Goal: Task Accomplishment & Management: Use online tool/utility

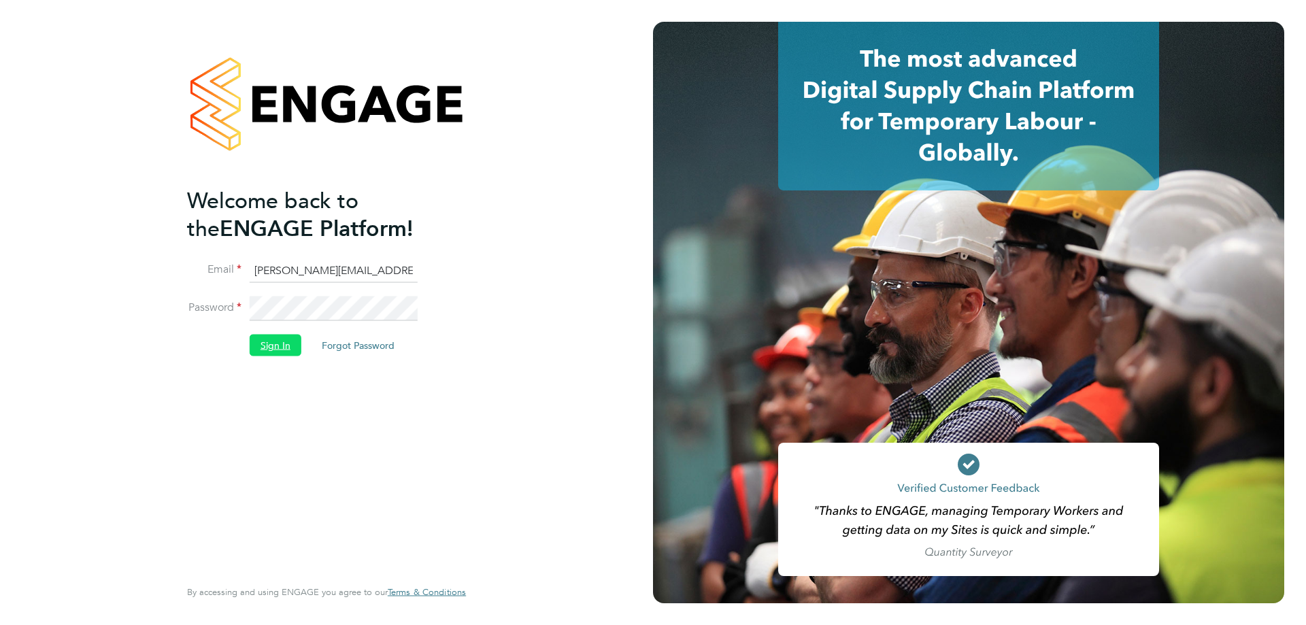
click at [264, 339] on button "Sign In" at bounding box center [276, 346] width 52 height 22
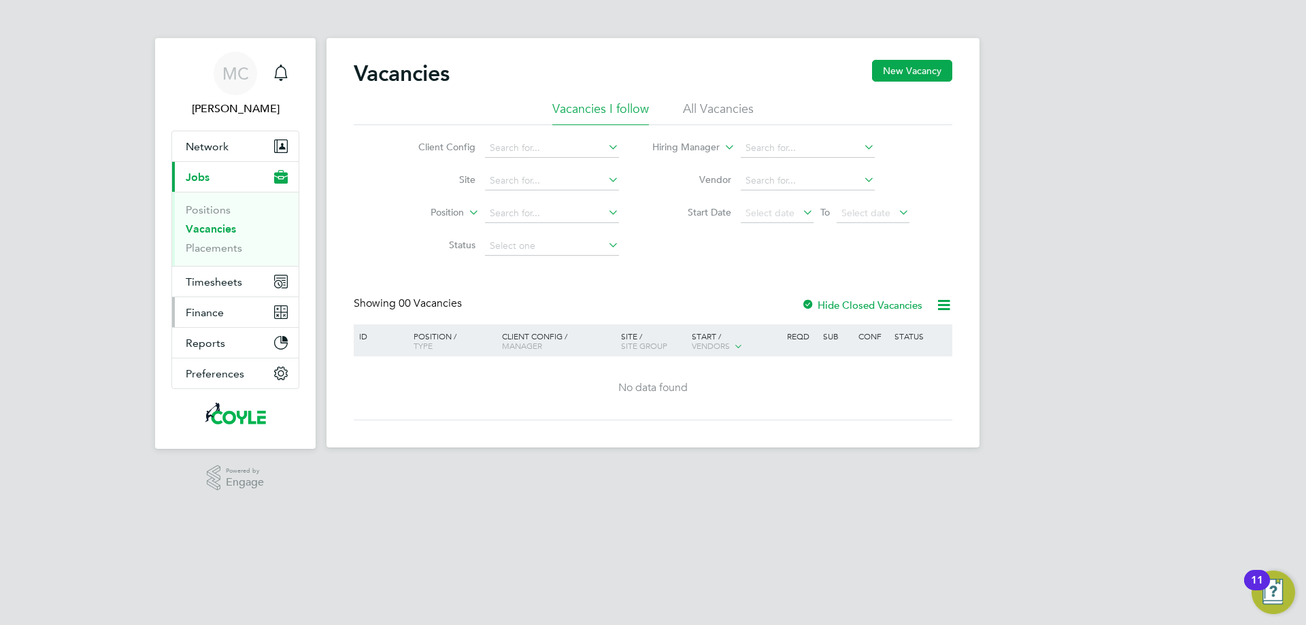
click at [203, 309] on span "Finance" at bounding box center [205, 312] width 38 height 13
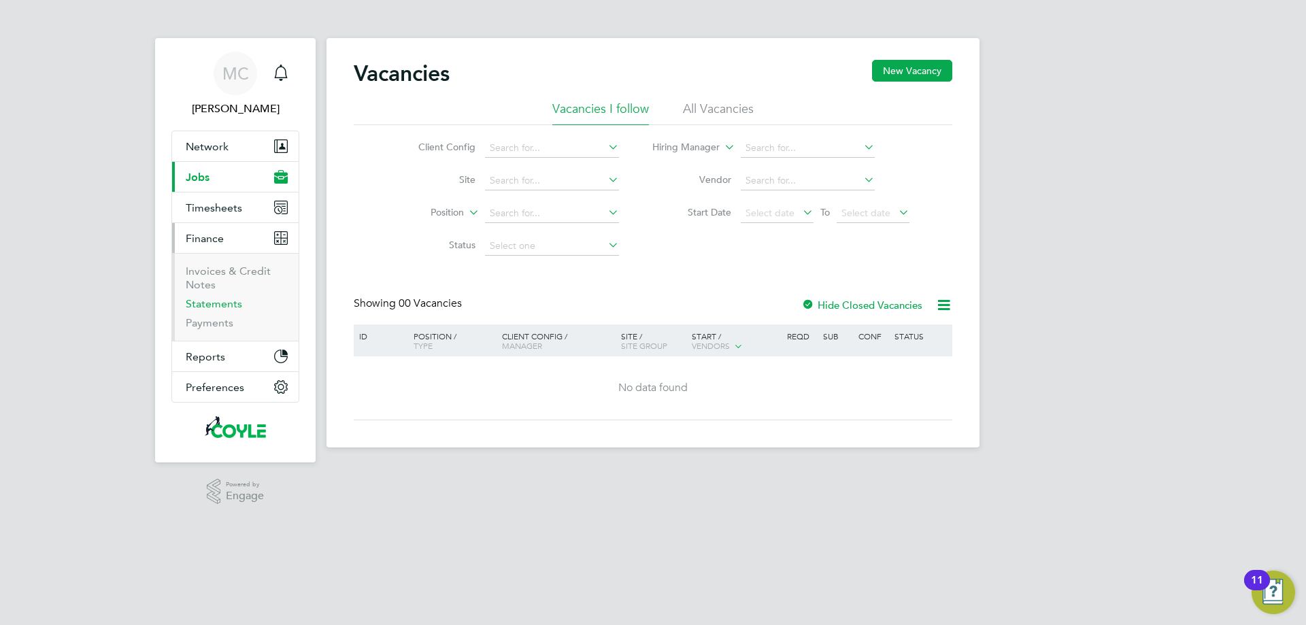
click at [203, 309] on link "Statements" at bounding box center [214, 303] width 56 height 13
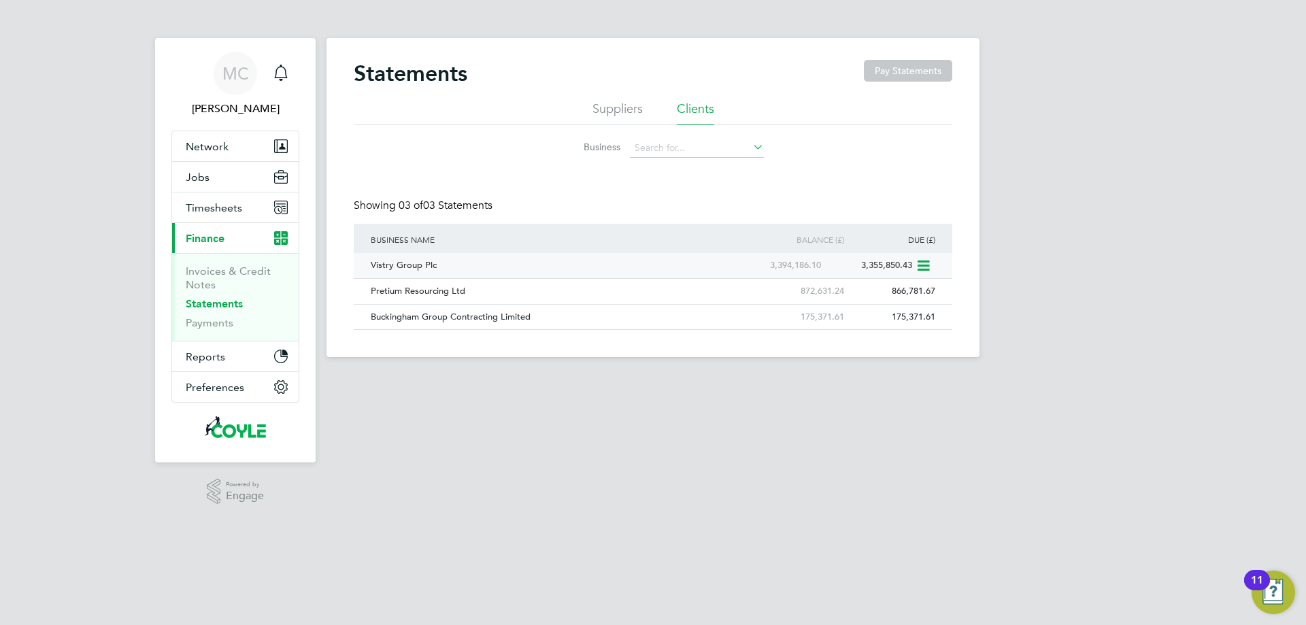
click at [927, 262] on icon at bounding box center [922, 266] width 14 height 16
click at [864, 297] on li "Download statement" at bounding box center [874, 297] width 108 height 19
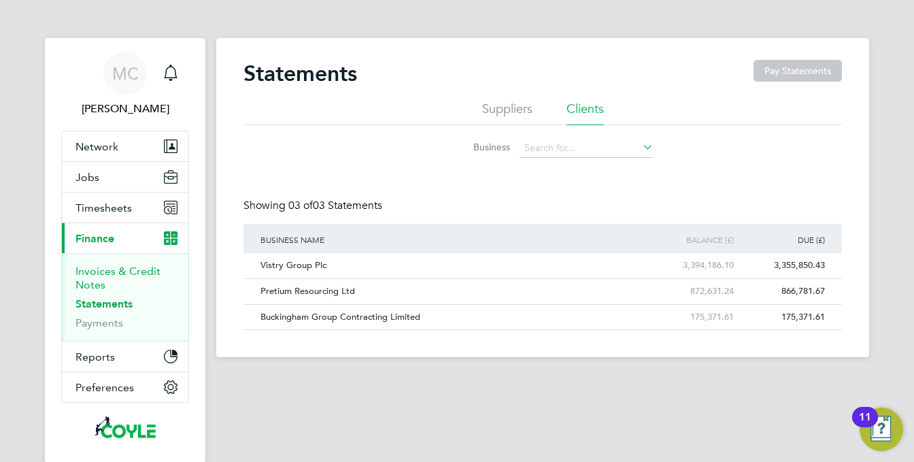
click at [82, 280] on link "Invoices & Credit Notes" at bounding box center [117, 278] width 85 height 27
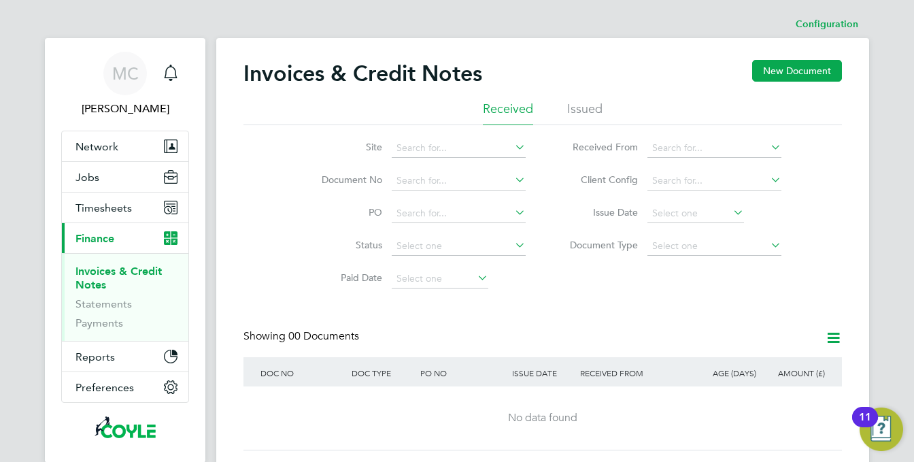
click at [579, 102] on li "Issued" at bounding box center [584, 113] width 35 height 24
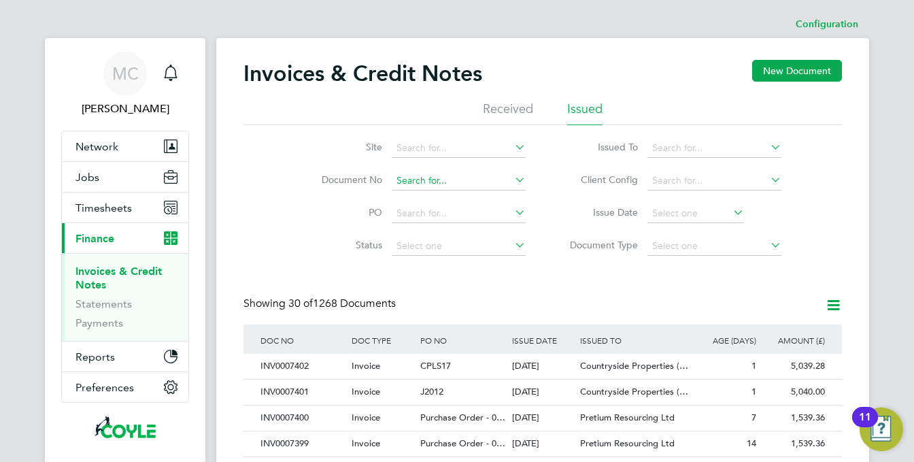
click at [426, 184] on input at bounding box center [459, 180] width 134 height 19
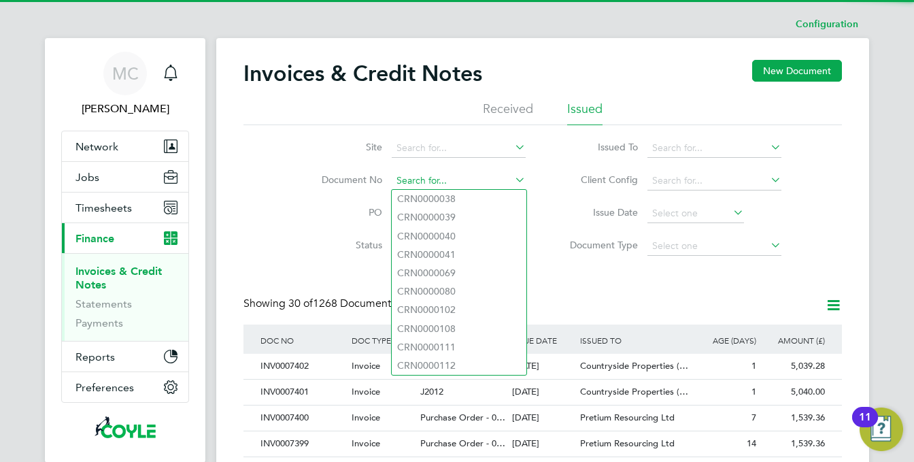
paste input "INV0007401"
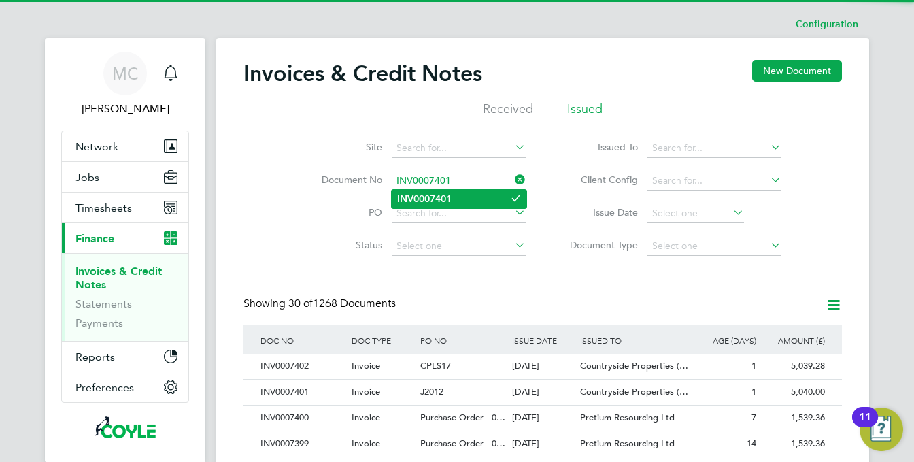
type input "INV0007401"
click at [428, 195] on b "INV0007401" at bounding box center [424, 199] width 54 height 12
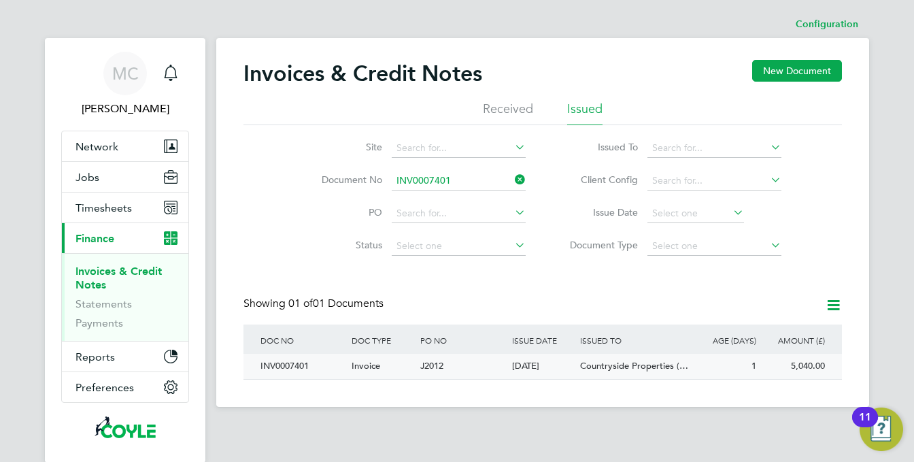
click at [501, 363] on div "J2012" at bounding box center [462, 366] width 91 height 25
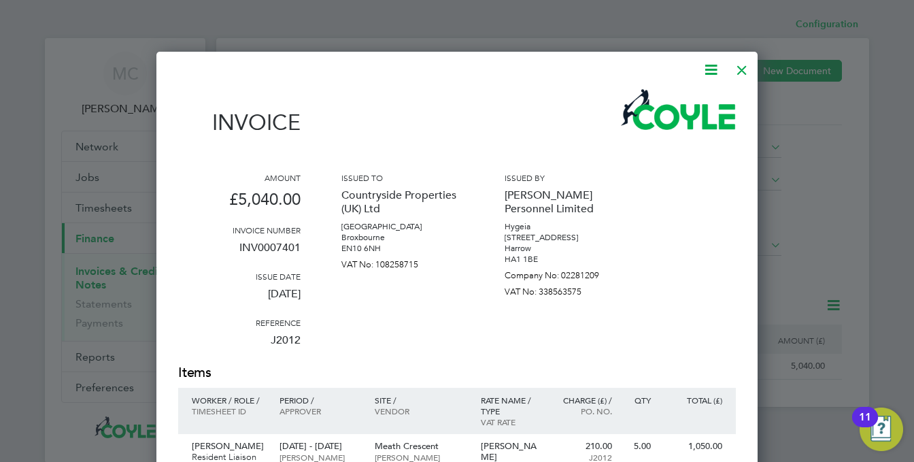
click at [739, 72] on div at bounding box center [742, 66] width 24 height 24
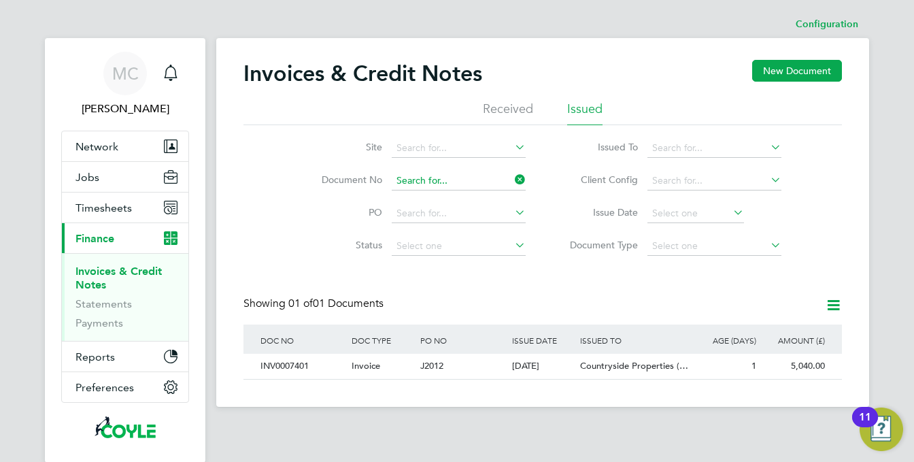
click at [449, 173] on input at bounding box center [459, 180] width 134 height 19
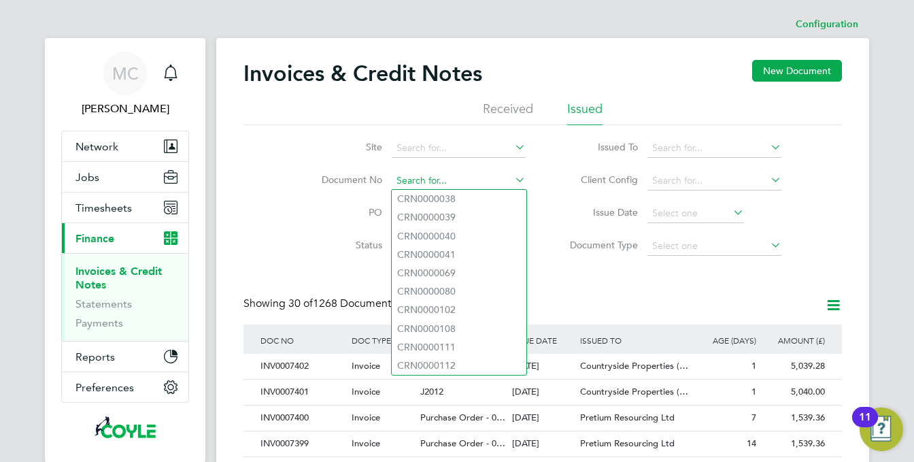
click at [450, 178] on input at bounding box center [459, 180] width 134 height 19
paste input "INV0007402"
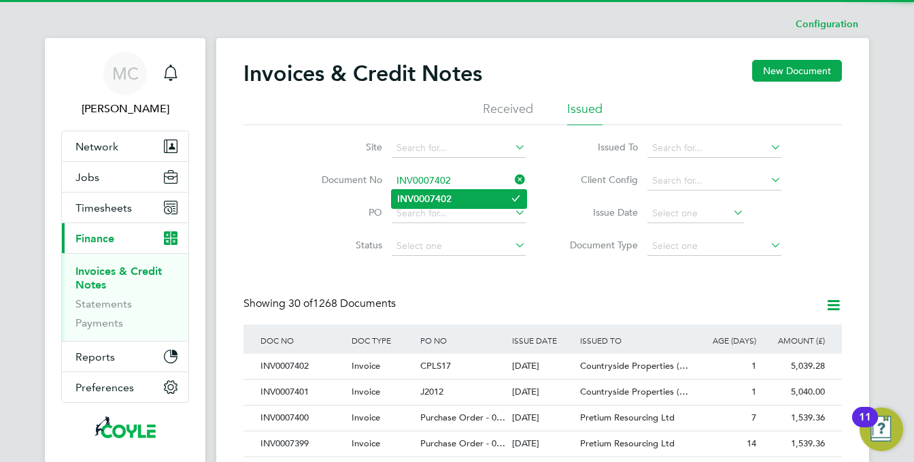
type input "INV0007402"
click at [448, 195] on b "INV0007402" at bounding box center [424, 199] width 54 height 12
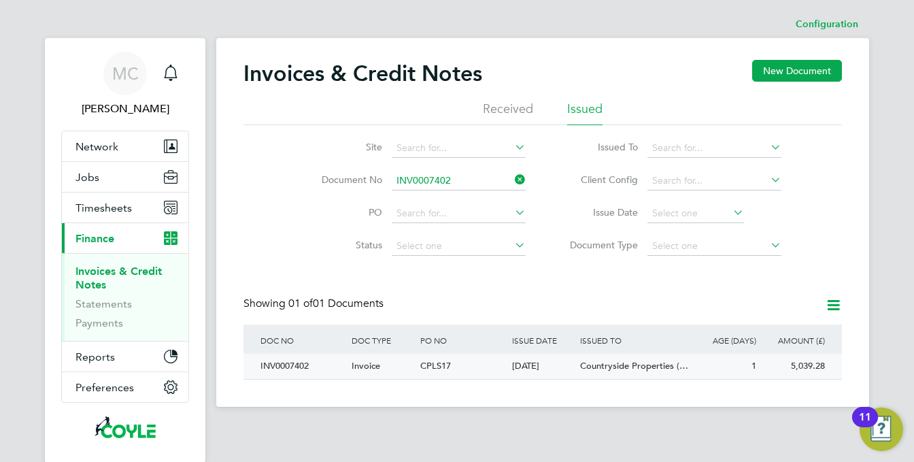
click at [467, 366] on div "CPLS17" at bounding box center [462, 366] width 91 height 25
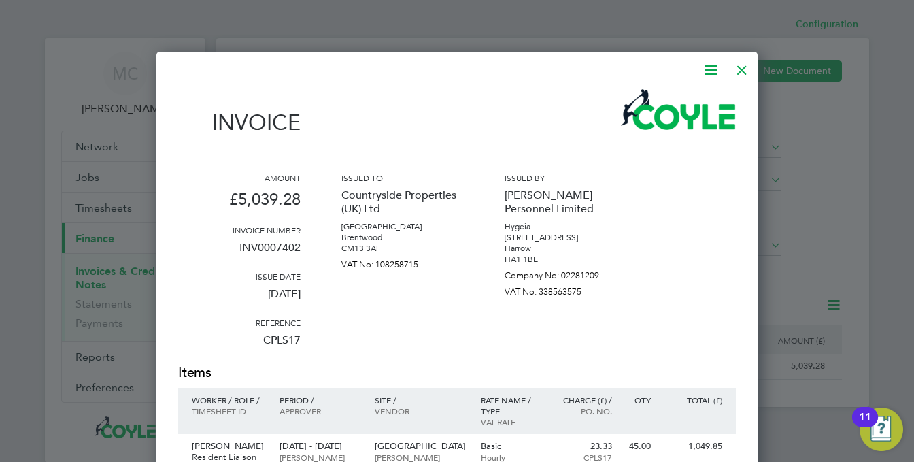
click at [739, 67] on div at bounding box center [742, 66] width 24 height 24
